Goal: Information Seeking & Learning: Learn about a topic

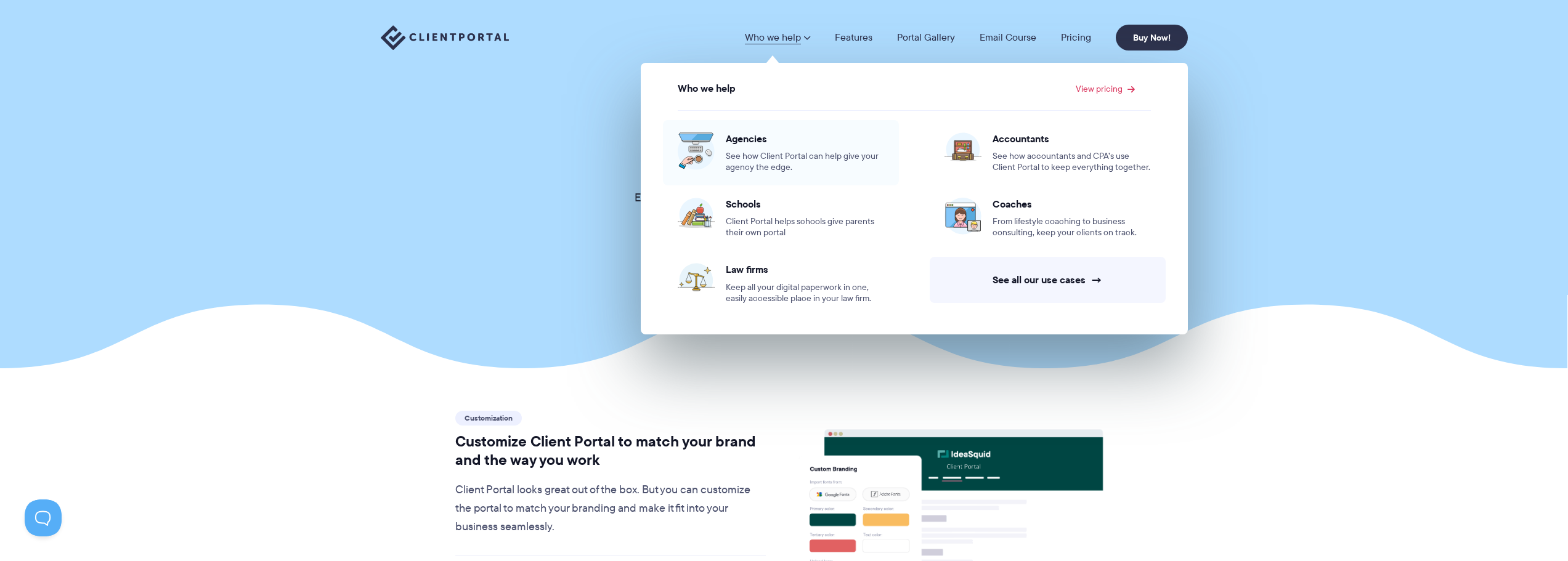
click at [761, 144] on span "Agencies" at bounding box center [805, 139] width 158 height 12
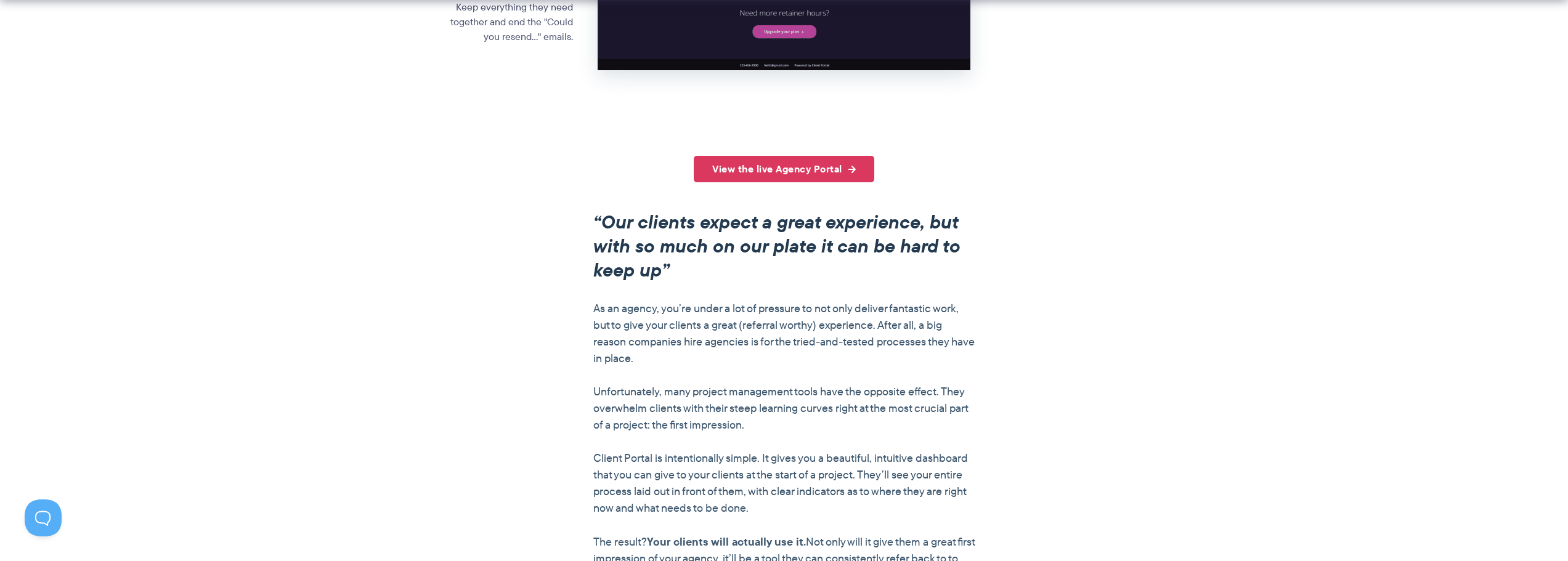
scroll to position [862, 0]
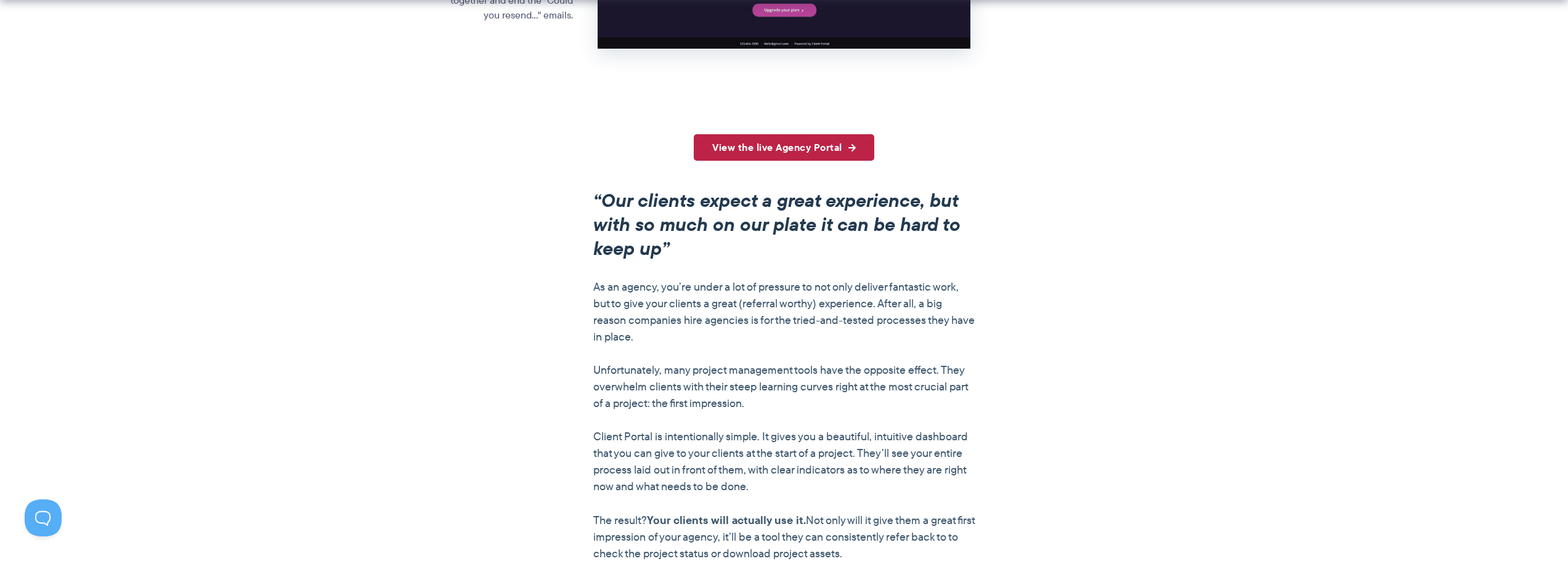
click at [844, 144] on link "View the live Agency Portal" at bounding box center [784, 147] width 181 height 27
drag, startPoint x: 252, startPoint y: 0, endPoint x: 168, endPoint y: 9, distance: 84.5
drag, startPoint x: 742, startPoint y: 1, endPoint x: 514, endPoint y: 90, distance: 244.8
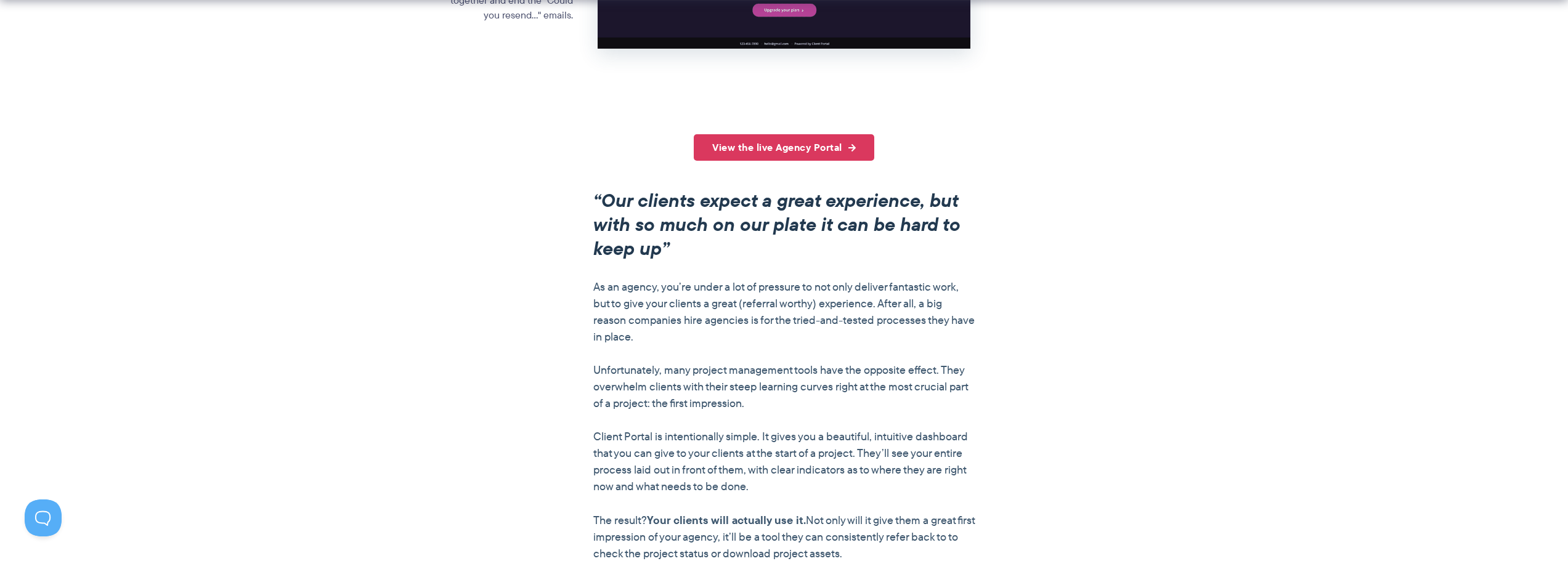
drag, startPoint x: 943, startPoint y: 0, endPoint x: 1277, endPoint y: 130, distance: 358.4
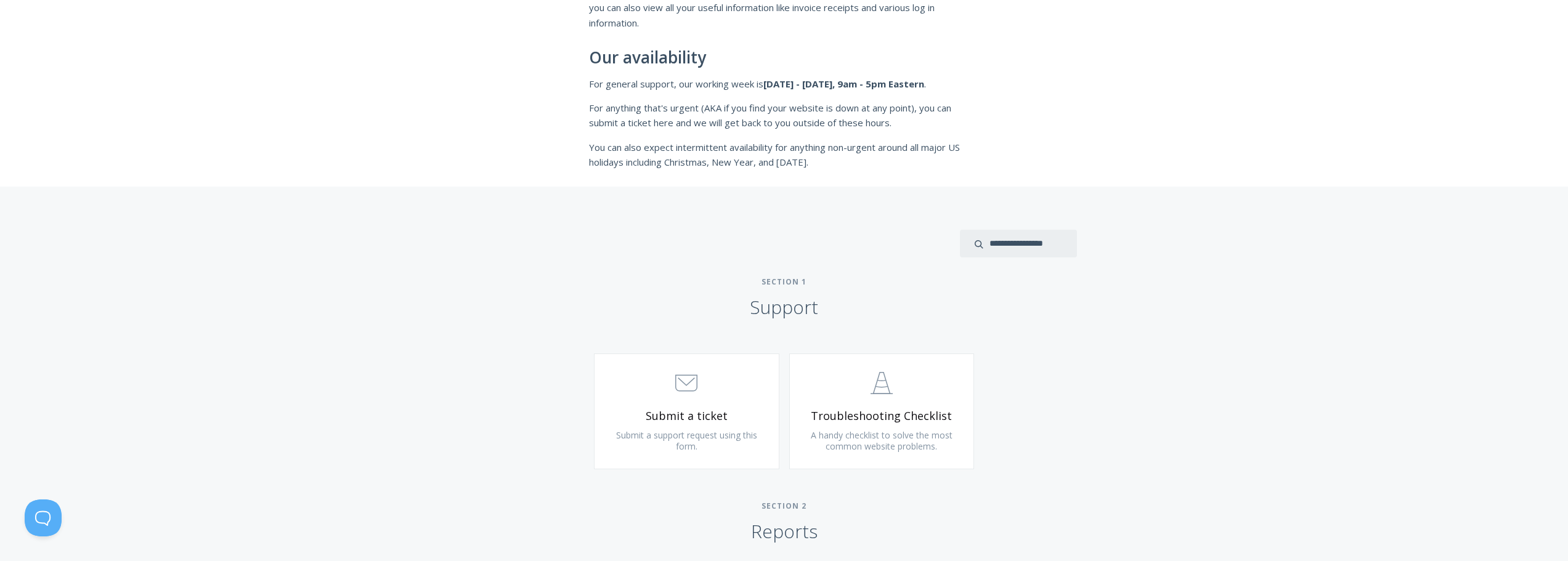
scroll to position [83, 0]
